Goal: Transaction & Acquisition: Purchase product/service

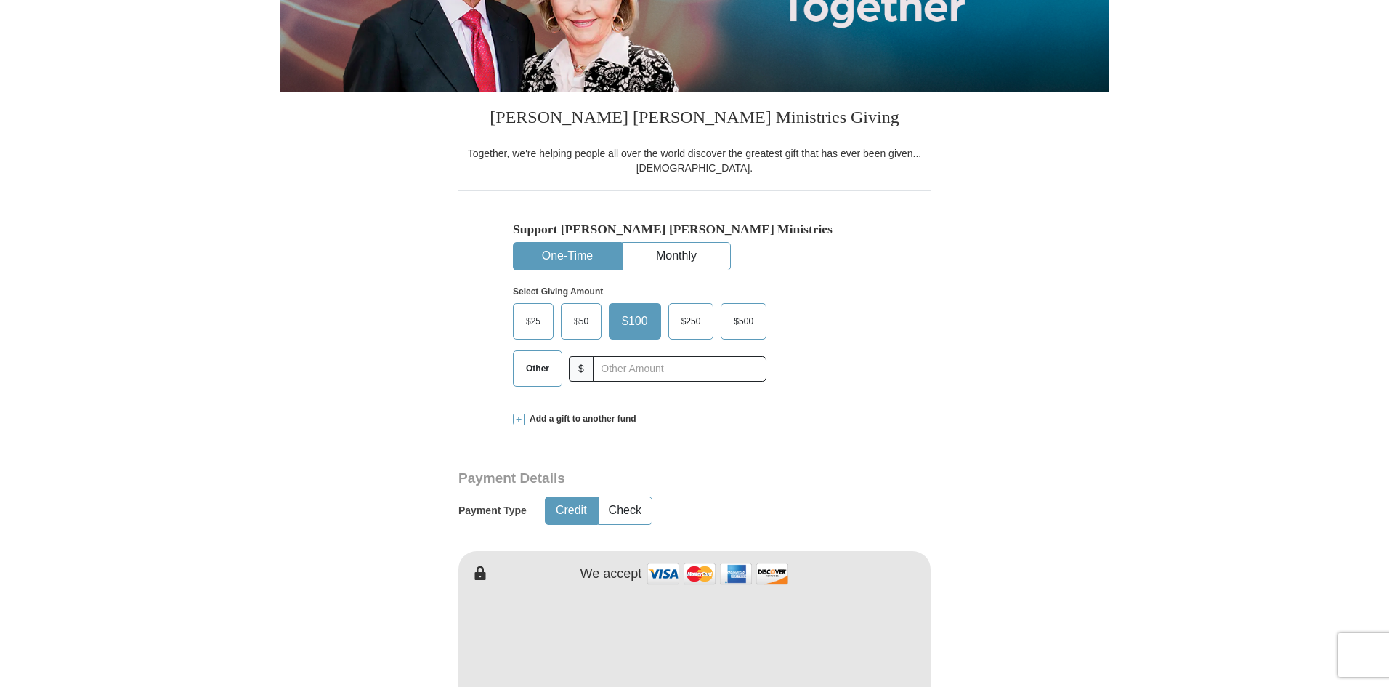
scroll to position [291, 0]
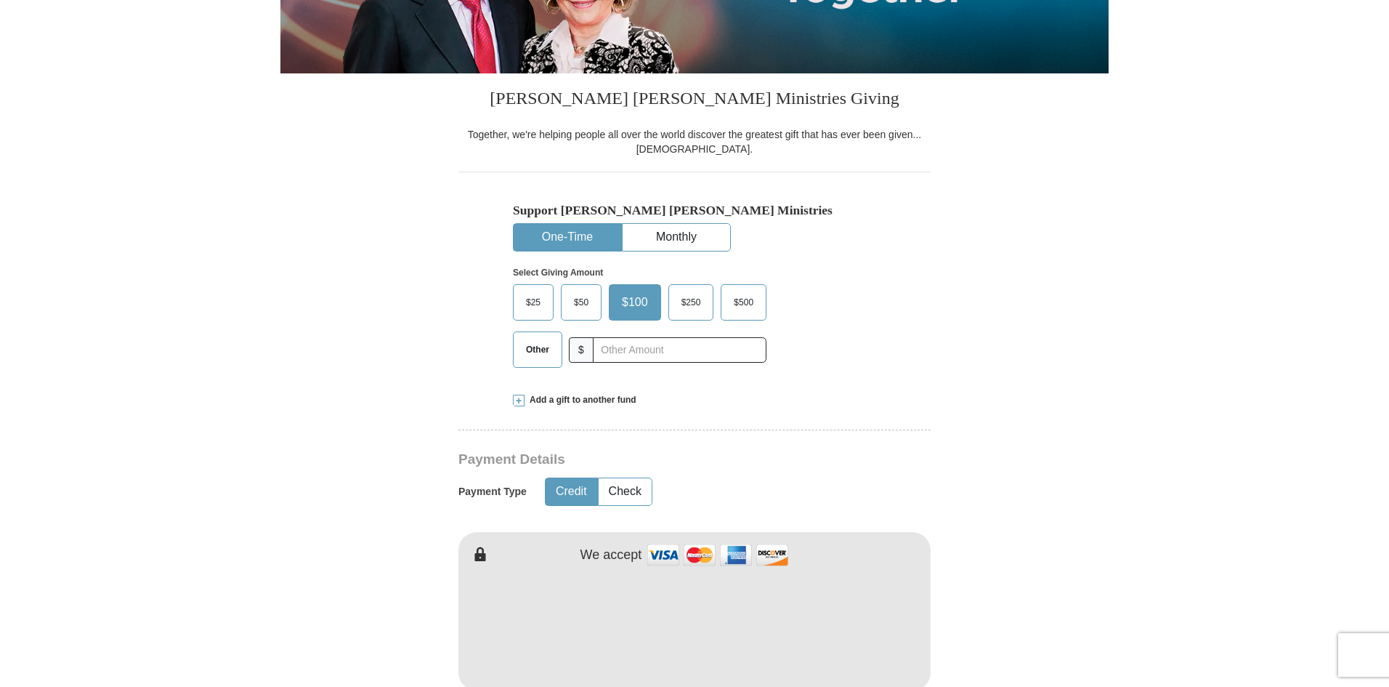
click at [740, 303] on span "$500" at bounding box center [744, 302] width 34 height 22
click at [0, 0] on input "$500" at bounding box center [0, 0] width 0 height 0
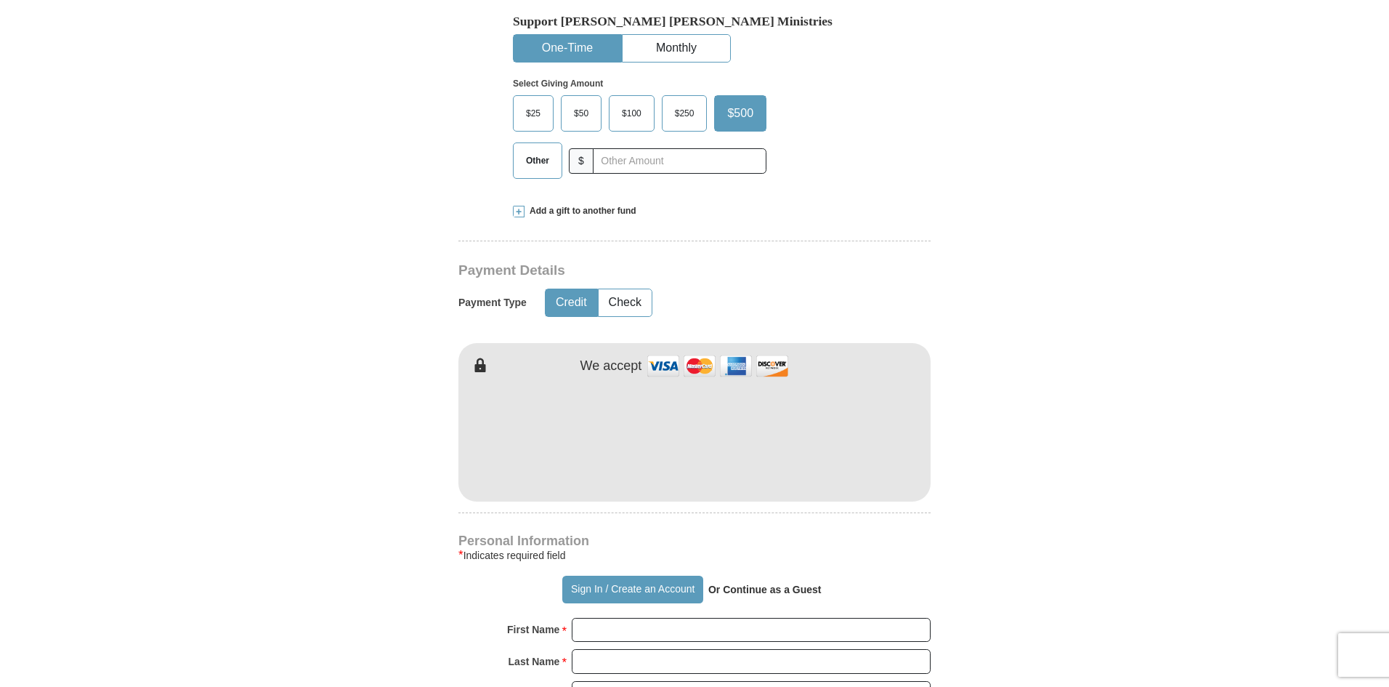
scroll to position [436, 0]
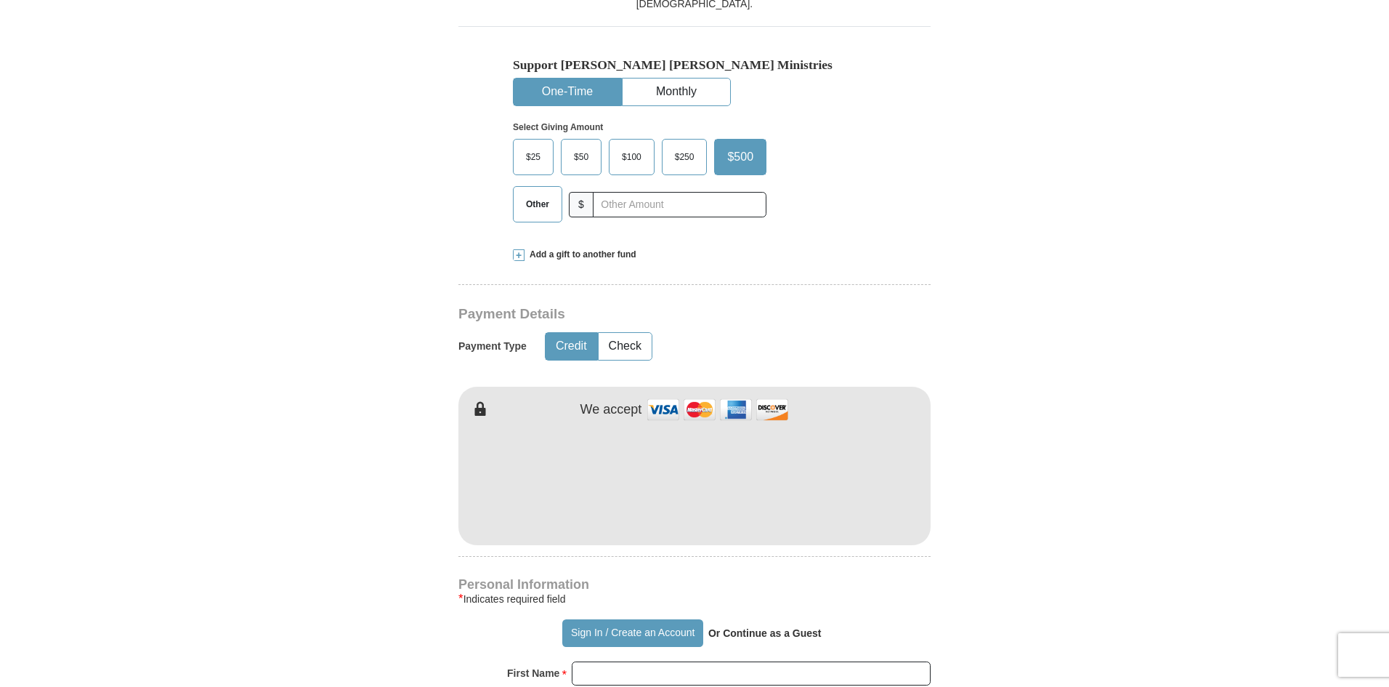
click at [519, 254] on span at bounding box center [519, 255] width 12 height 12
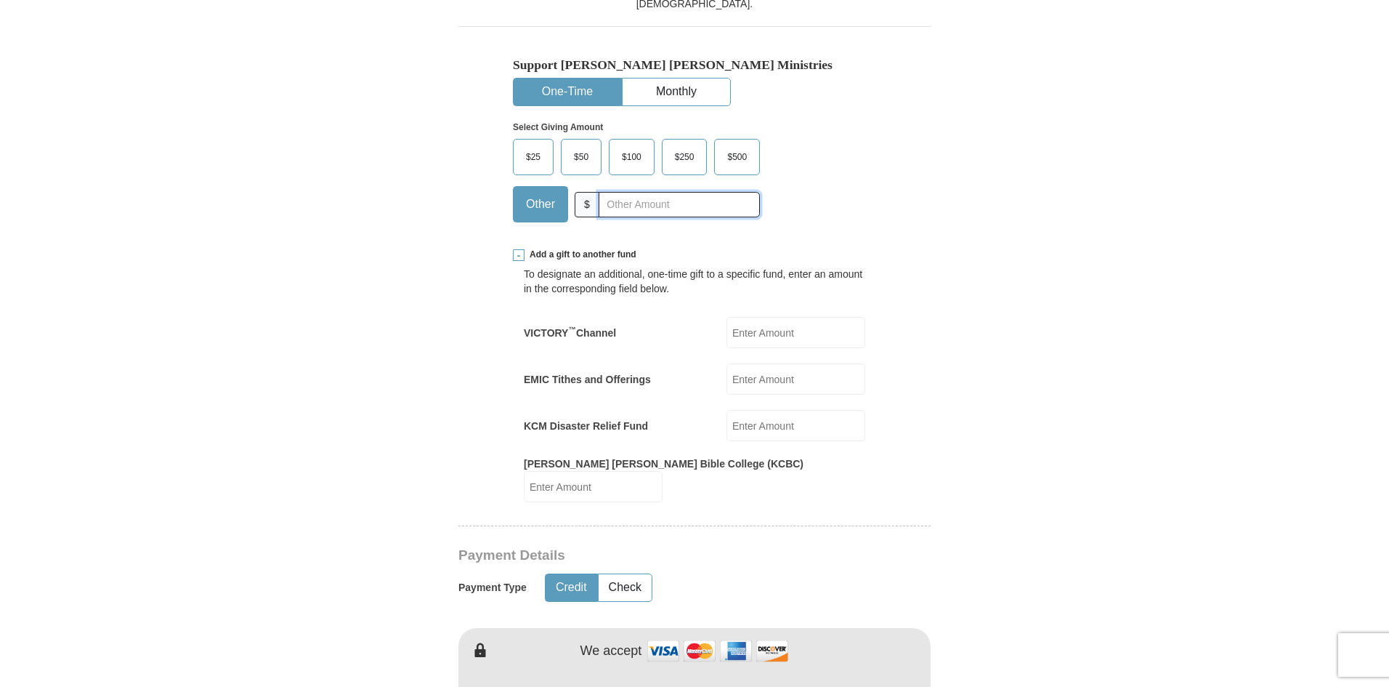
click at [663, 210] on input "text" at bounding box center [679, 204] width 161 height 25
click at [675, 158] on span "$250" at bounding box center [685, 157] width 34 height 22
click at [0, 0] on input "$250" at bounding box center [0, 0] width 0 height 0
click at [554, 92] on button "One-Time" at bounding box center [568, 91] width 108 height 27
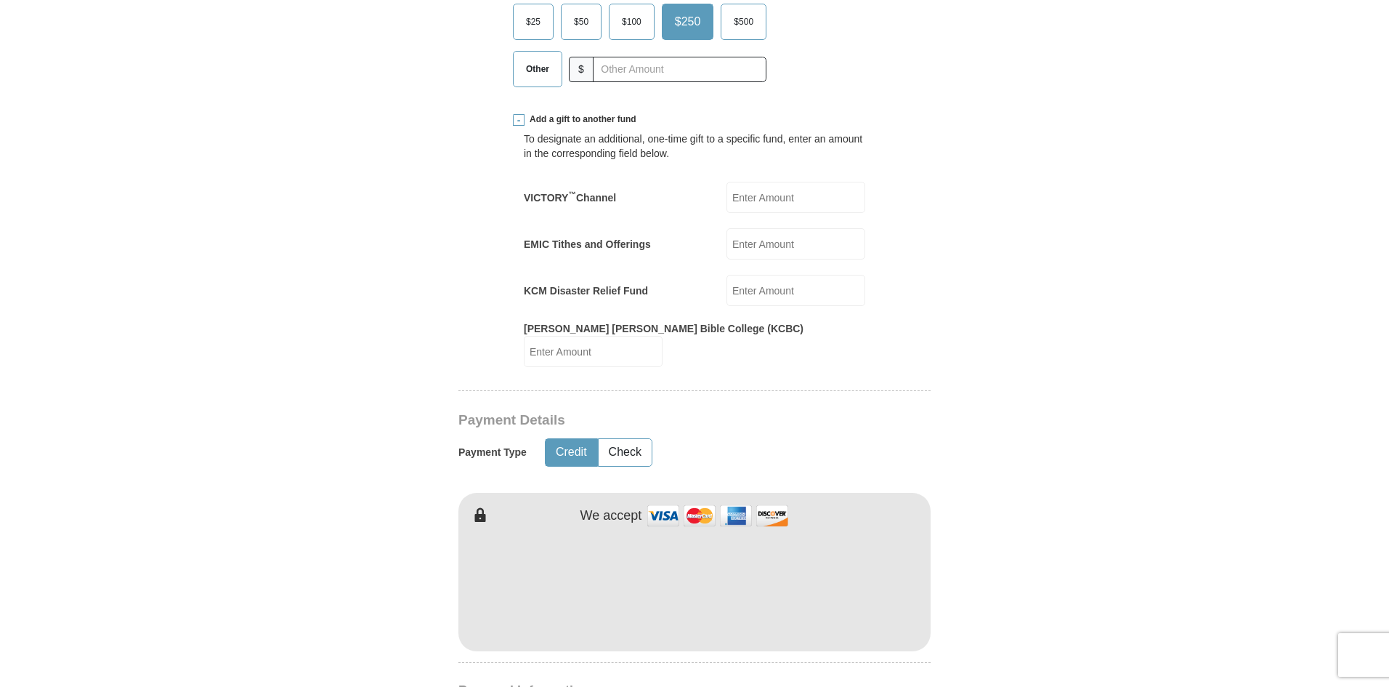
scroll to position [581, 0]
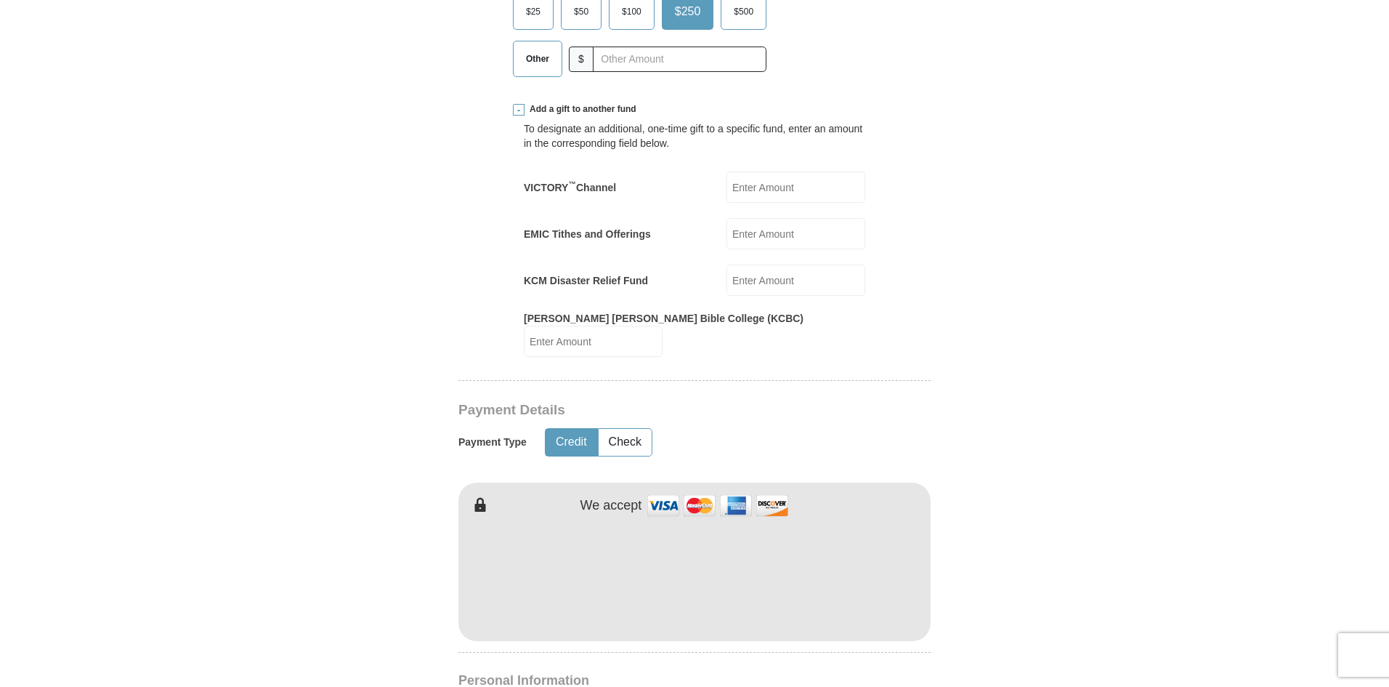
type input "[PERSON_NAME]"
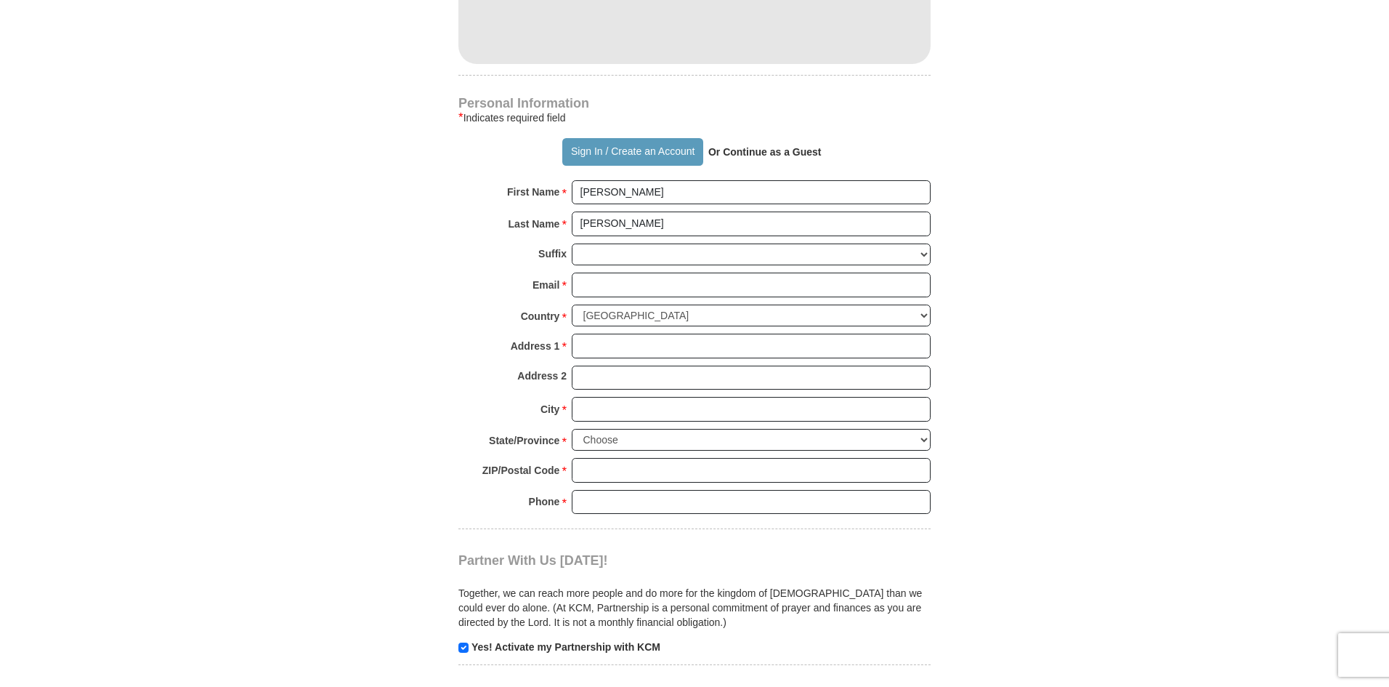
scroll to position [1163, 0]
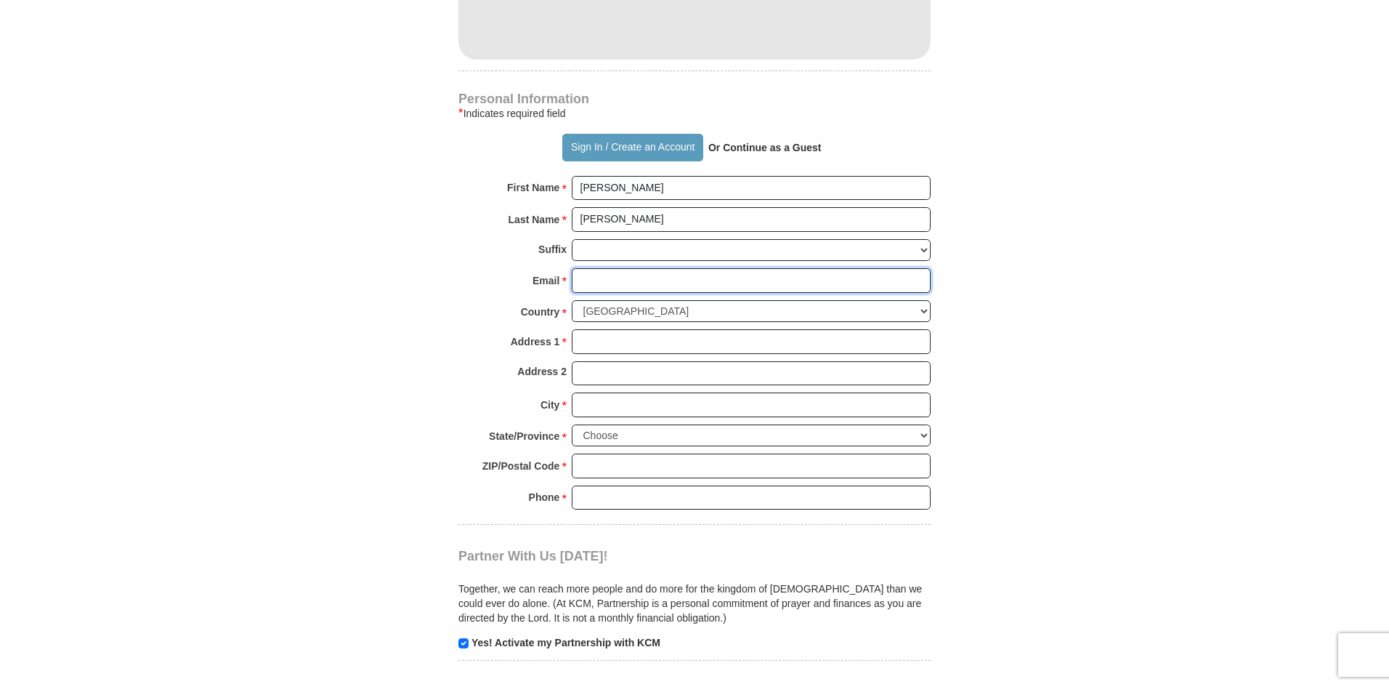
click at [618, 268] on input "Email *" at bounding box center [751, 280] width 359 height 25
type input "[EMAIL_ADDRESS][DOMAIN_NAME]"
type input "1160 [PERSON_NAME] Dr"
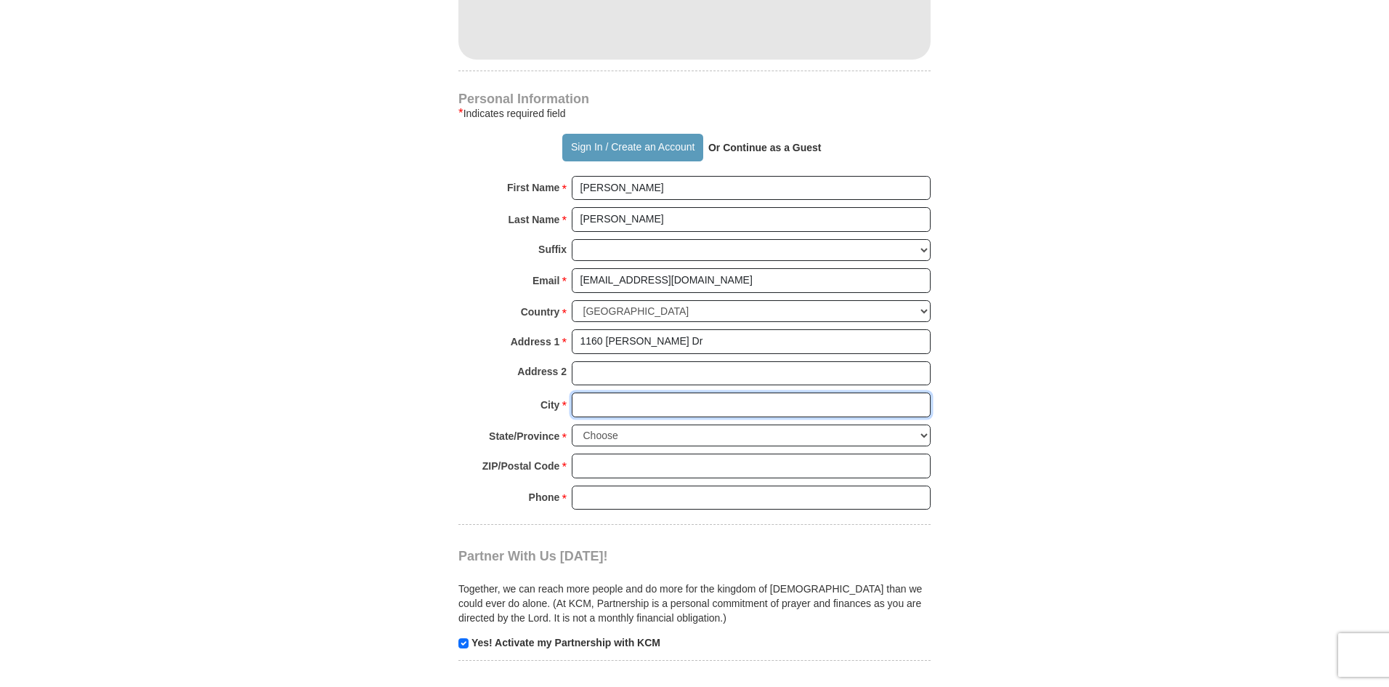
type input "Apopka"
select select "FL"
type input "32712"
type input "4078851075"
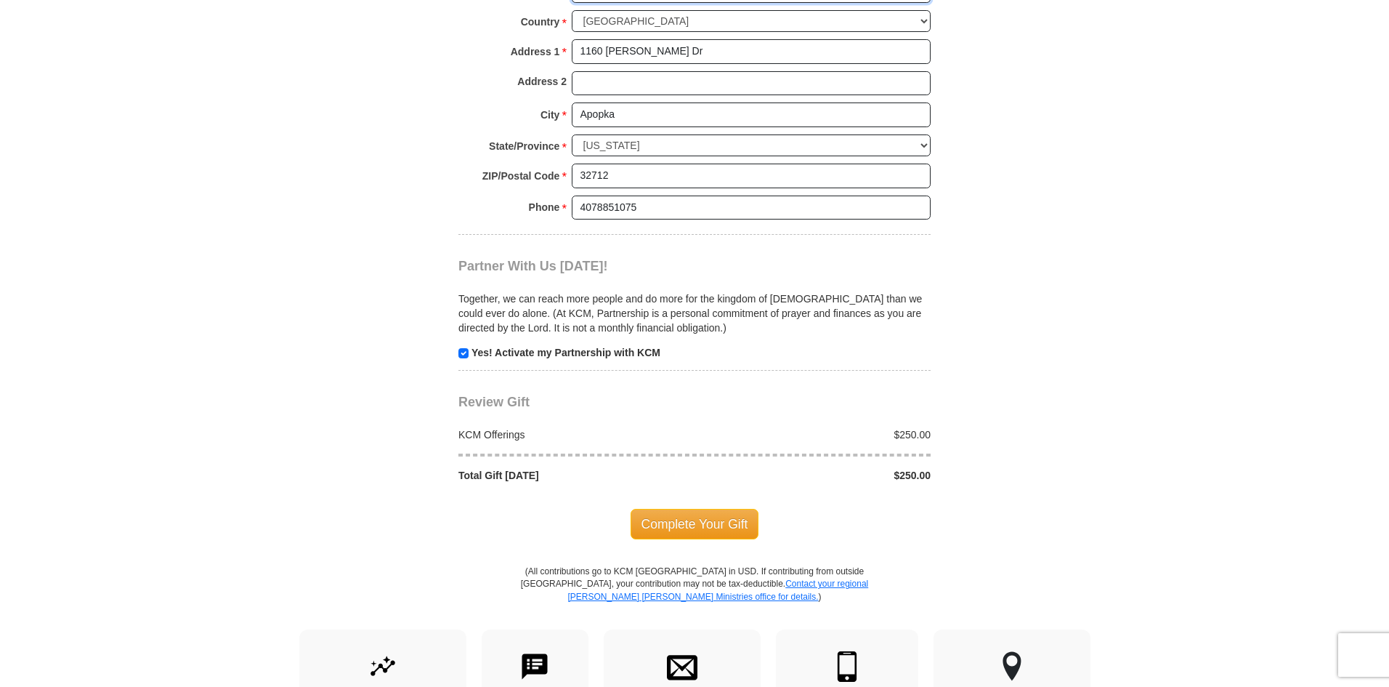
scroll to position [1453, 0]
click at [705, 508] on span "Complete Your Gift" at bounding box center [695, 523] width 129 height 31
